Goal: Check status

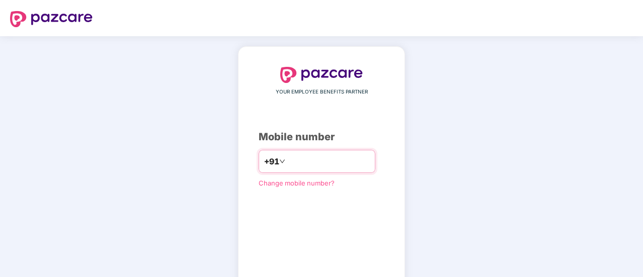
click at [296, 161] on input "number" at bounding box center [328, 161] width 83 height 16
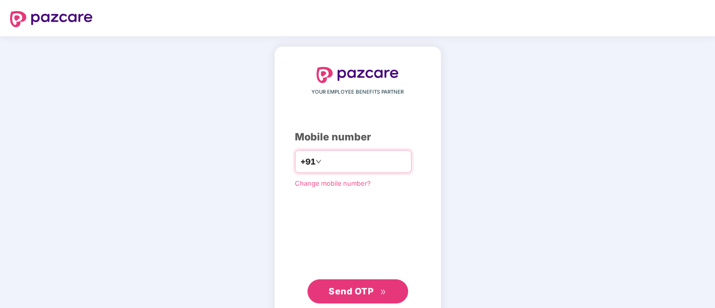
type input "**********"
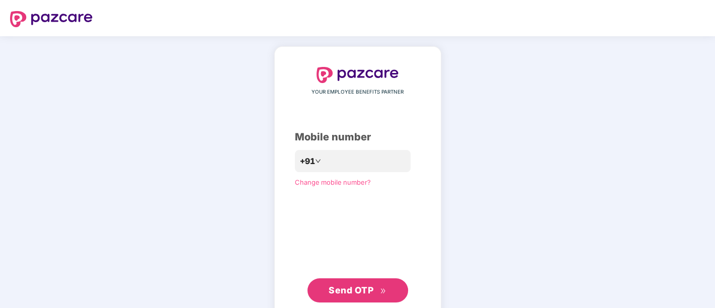
drag, startPoint x: 632, startPoint y: 0, endPoint x: 454, endPoint y: 249, distance: 306.2
click at [454, 249] on div "**********" at bounding box center [357, 184] width 715 height 297
click at [362, 277] on span "Send OTP" at bounding box center [351, 290] width 45 height 11
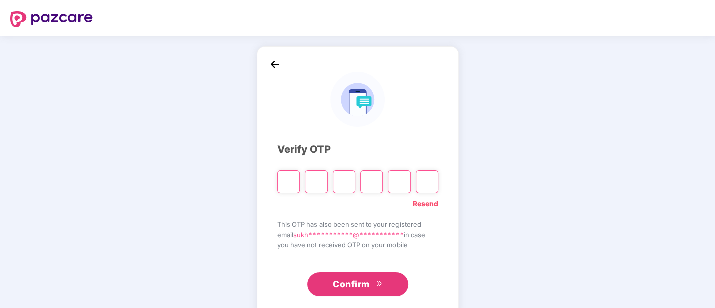
paste input "*"
type input "*"
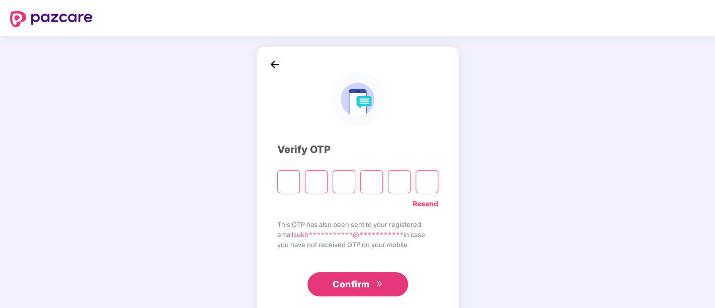
type input "*"
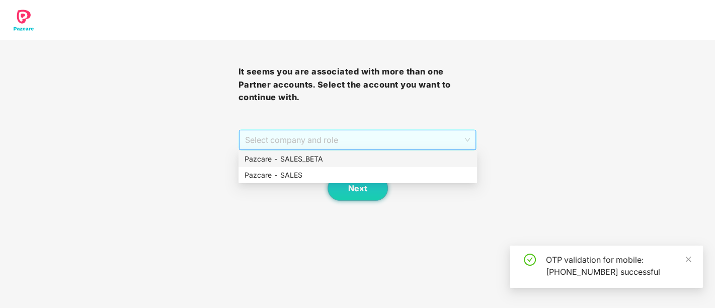
click at [382, 135] on span "Select company and role" at bounding box center [357, 139] width 225 height 19
click at [344, 168] on div "Pazcare - SALES" at bounding box center [357, 175] width 238 height 16
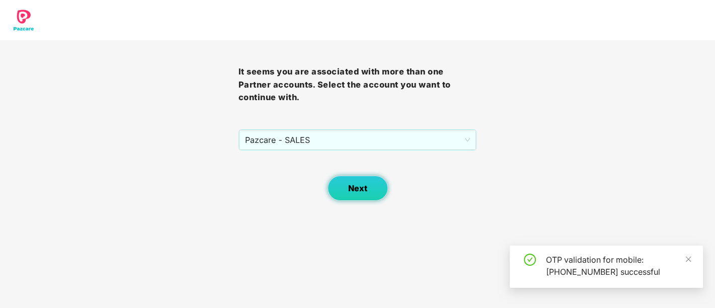
click at [350, 191] on span "Next" at bounding box center [357, 189] width 19 height 10
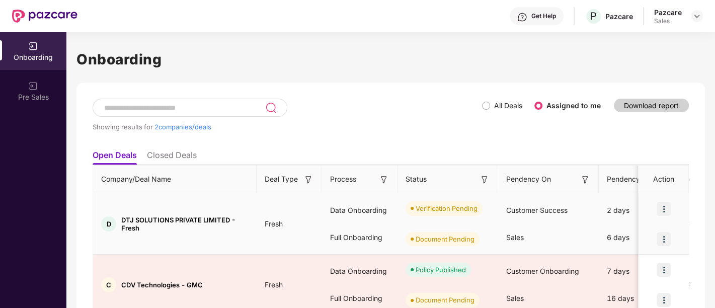
click at [325, 230] on div "Full Onboarding" at bounding box center [359, 237] width 75 height 27
drag, startPoint x: 157, startPoint y: 233, endPoint x: 117, endPoint y: 216, distance: 43.7
click at [117, 216] on td "D DTJ SOLUTIONS PRIVATE LIMITED - Fresh" at bounding box center [175, 223] width 164 height 61
copy div "DTJ SOLUTIONS PRIVATE LIMITED - Fresh"
click at [279, 239] on td "Fresh" at bounding box center [289, 223] width 65 height 61
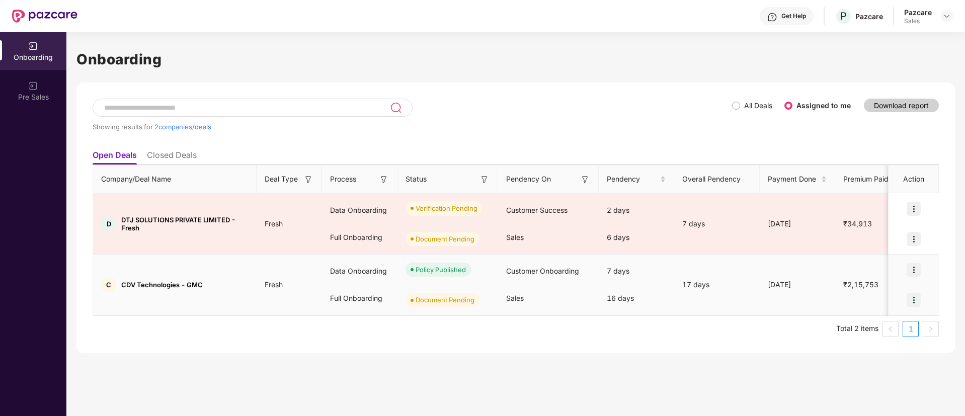
drag, startPoint x: 665, startPoint y: 7, endPoint x: 617, endPoint y: 254, distance: 252.1
click at [617, 255] on td "7 days 16 days" at bounding box center [636, 285] width 75 height 61
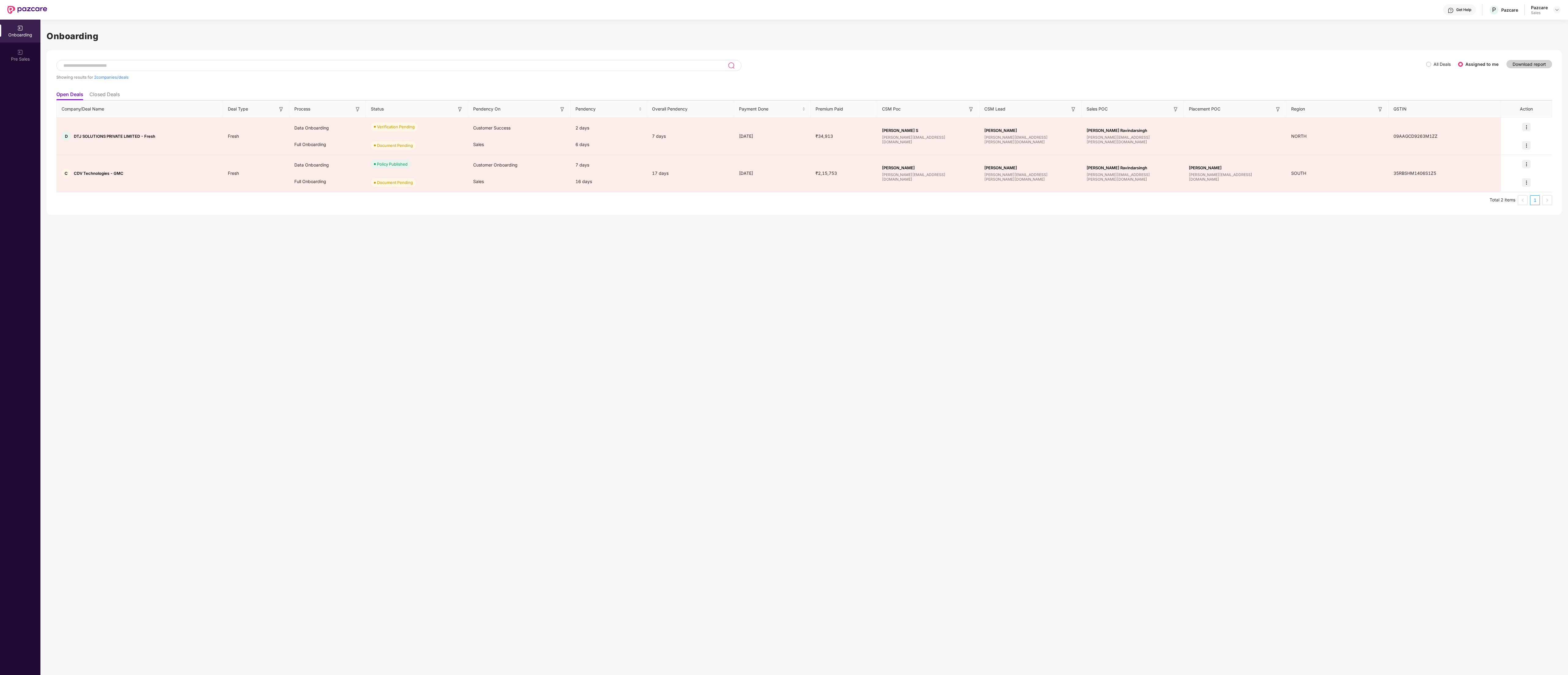
drag, startPoint x: 582, startPoint y: 7, endPoint x: 723, endPoint y: 322, distance: 345.1
click at [391, 169] on div "Onboarding Showing results for 2 companies/deals All Deals Assigned to me Downl…" at bounding box center [804, 347] width 1528 height 656
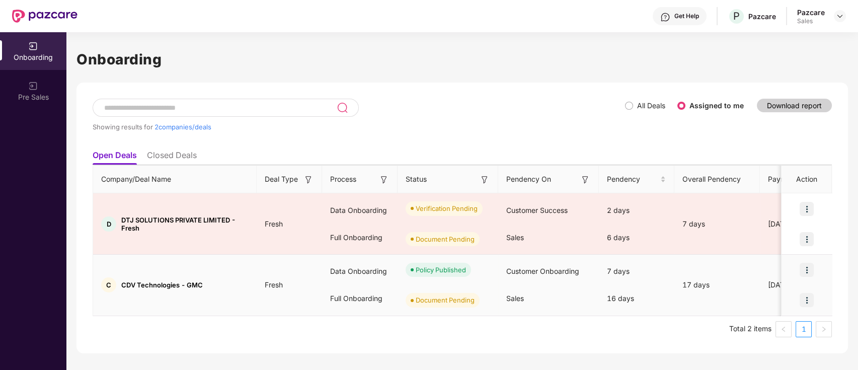
drag, startPoint x: 162, startPoint y: 224, endPoint x: 448, endPoint y: 286, distance: 292.8
click at [448, 277] on div "Document Pending" at bounding box center [447, 300] width 101 height 30
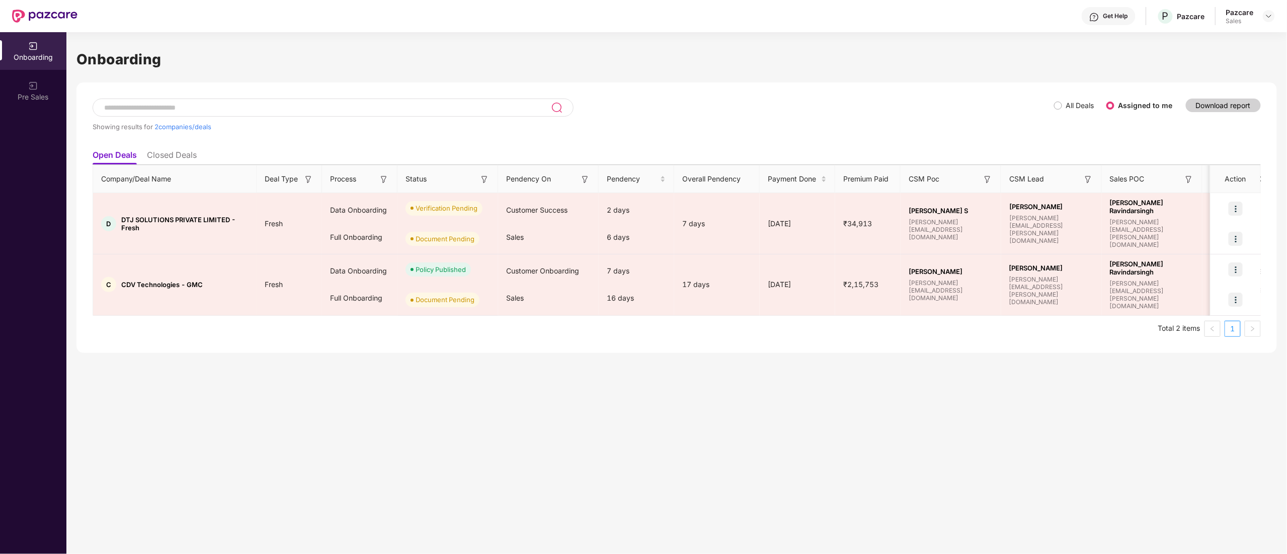
drag, startPoint x: 807, startPoint y: 1, endPoint x: 766, endPoint y: 344, distance: 346.1
click at [642, 277] on div "Showing results for 2 companies/deals All Deals Assigned to me Download report …" at bounding box center [676, 218] width 1200 height 271
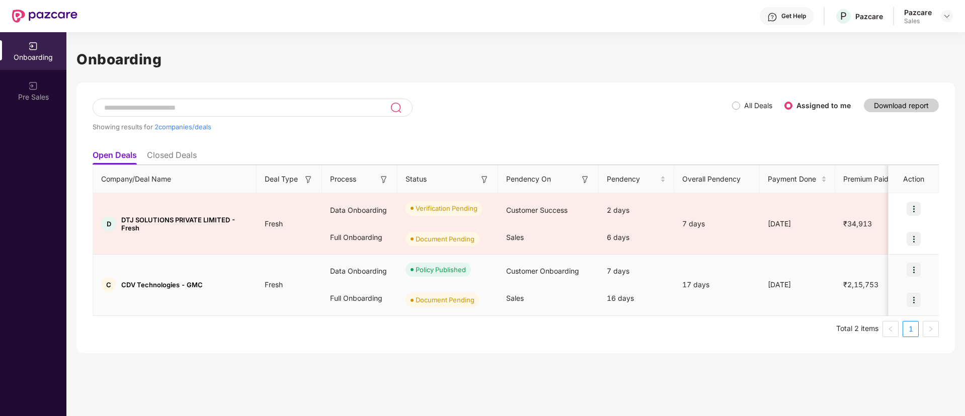
drag, startPoint x: 1188, startPoint y: 8, endPoint x: 646, endPoint y: 299, distance: 615.7
click at [642, 277] on div "16 days" at bounding box center [636, 298] width 75 height 27
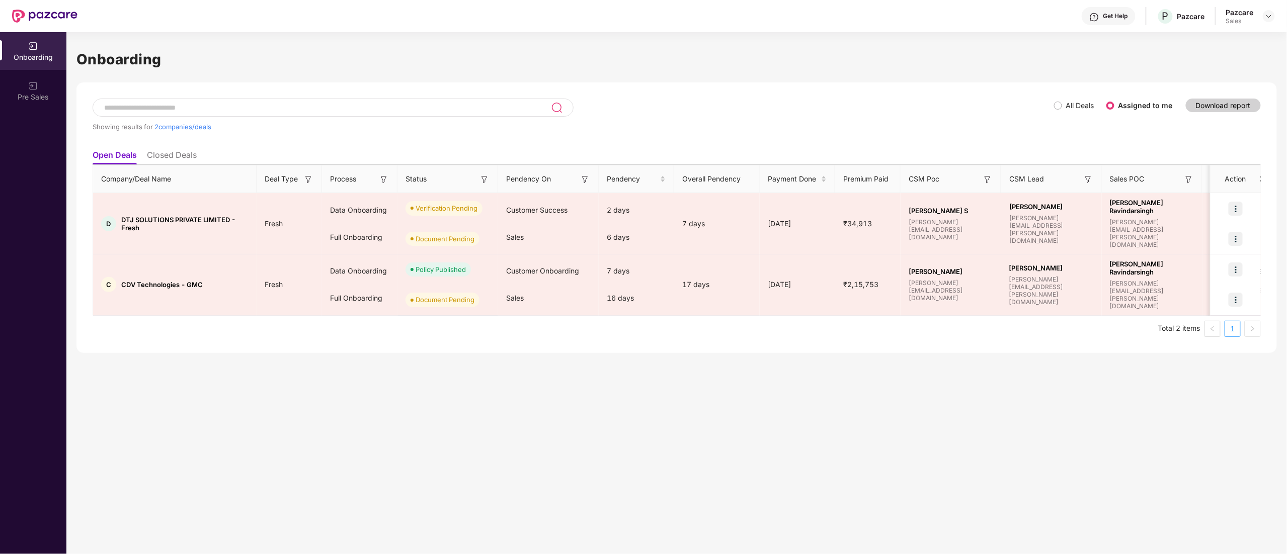
drag, startPoint x: 935, startPoint y: 2, endPoint x: 697, endPoint y: 388, distance: 453.8
click at [642, 277] on div "Onboarding Showing results for 2 companies/deals All Deals Assigned to me Downl…" at bounding box center [676, 293] width 1221 height 522
